Goal: Information Seeking & Learning: Learn about a topic

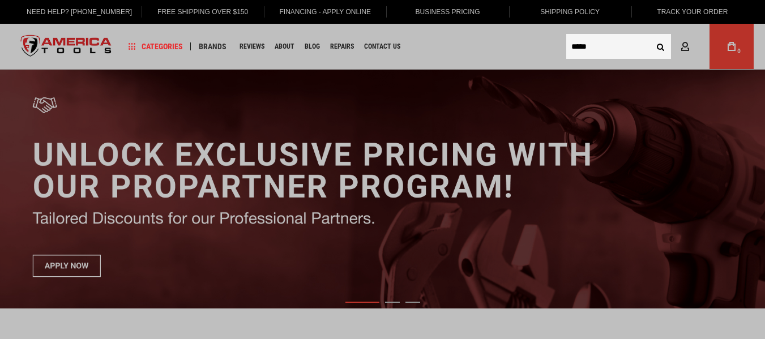
type input "*****"
click at [649, 36] on button "Search" at bounding box center [660, 47] width 22 height 22
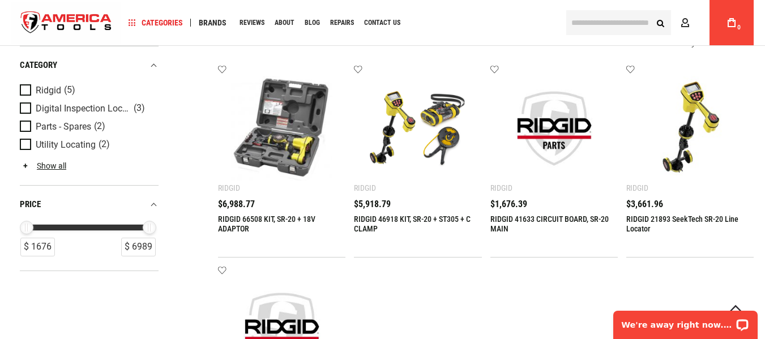
scroll to position [244, 0]
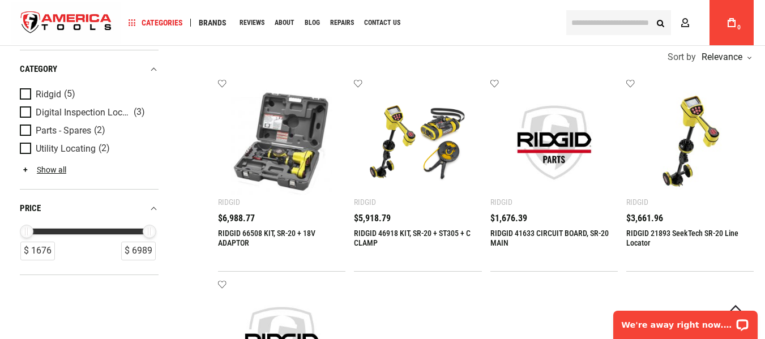
click at [653, 166] on img at bounding box center [689, 142] width 105 height 105
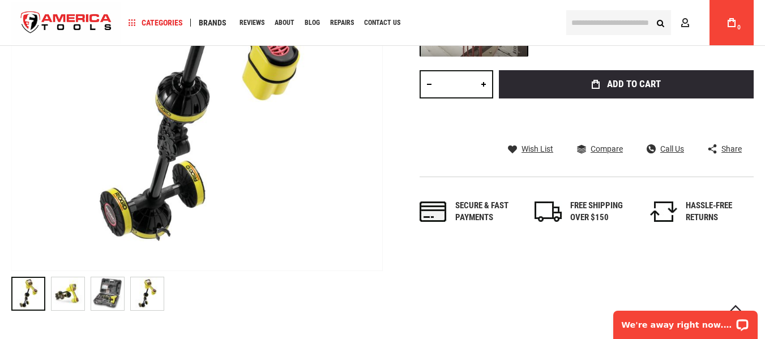
scroll to position [293, 0]
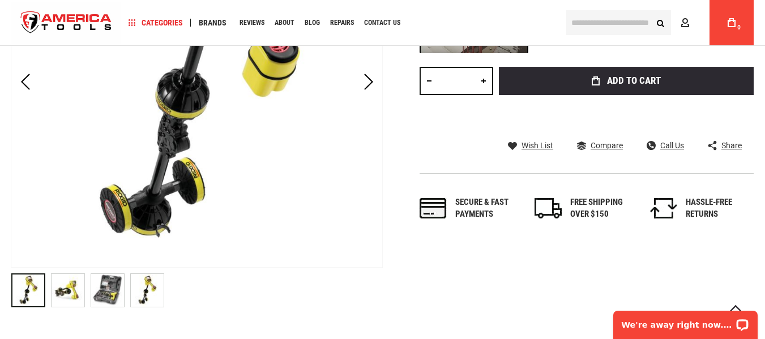
click at [67, 301] on img "RIDGID 21893 SeekTech SR-20 Line Locator" at bounding box center [68, 290] width 33 height 33
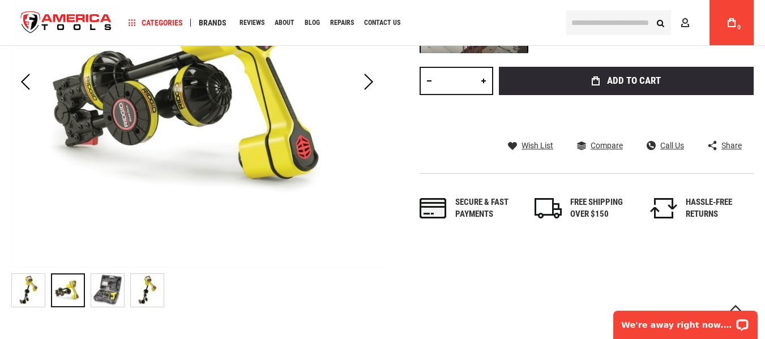
click at [100, 290] on img "RIDGID 21893 SeekTech SR-20 Line Locator" at bounding box center [107, 290] width 33 height 33
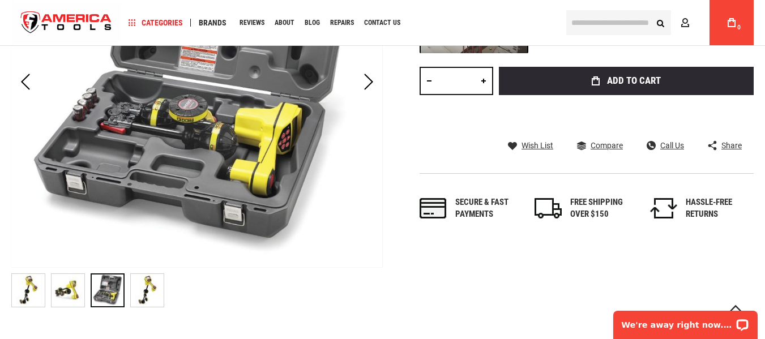
click at [143, 289] on img "RIDGID 21893 SeekTech SR-20 Line Locator" at bounding box center [147, 290] width 33 height 33
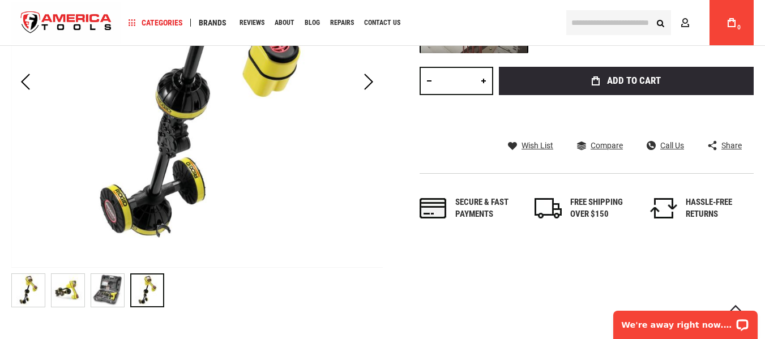
click at [109, 289] on img "RIDGID 21893 SeekTech SR-20 Line Locator" at bounding box center [107, 290] width 33 height 33
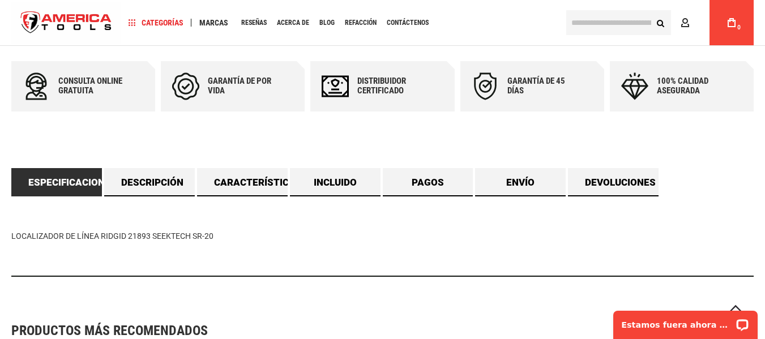
scroll to position [593, 0]
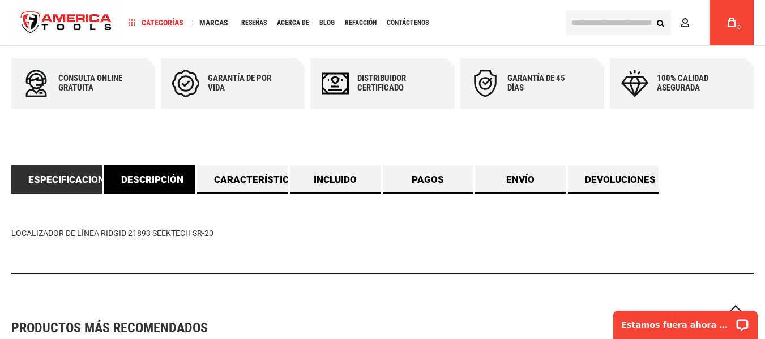
click at [168, 175] on font "Descripción" at bounding box center [152, 179] width 62 height 11
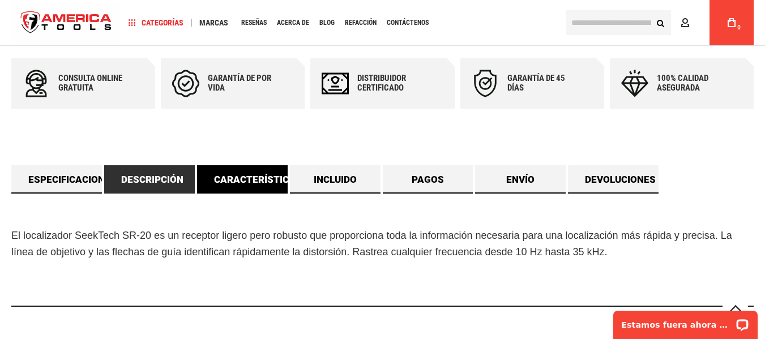
click at [241, 177] on font "Características" at bounding box center [258, 179] width 88 height 11
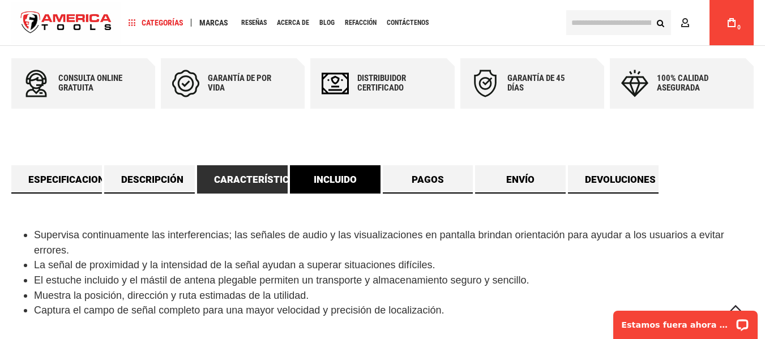
click at [318, 184] on font "Incluido" at bounding box center [335, 179] width 43 height 11
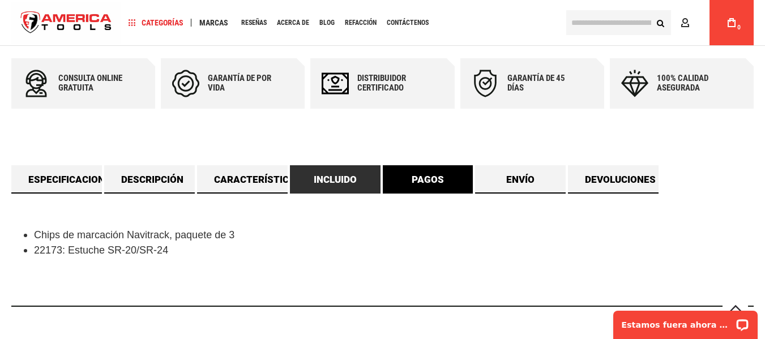
click at [444, 171] on link "Pagos" at bounding box center [428, 179] width 91 height 28
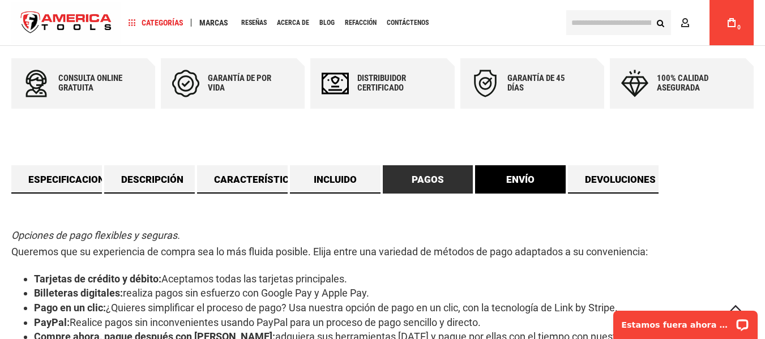
click at [513, 174] on font "Envío" at bounding box center [520, 179] width 28 height 11
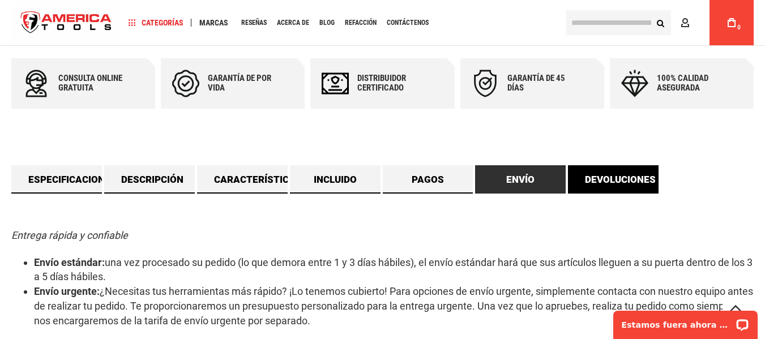
click at [578, 179] on link "Devoluciones" at bounding box center [613, 179] width 91 height 28
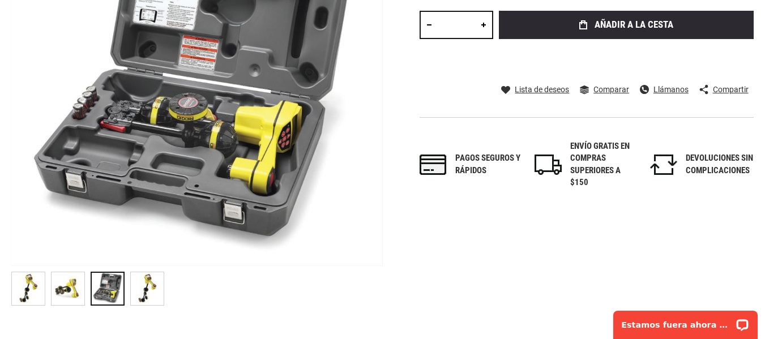
scroll to position [0, 0]
